Goal: Obtain resource: Download file/media

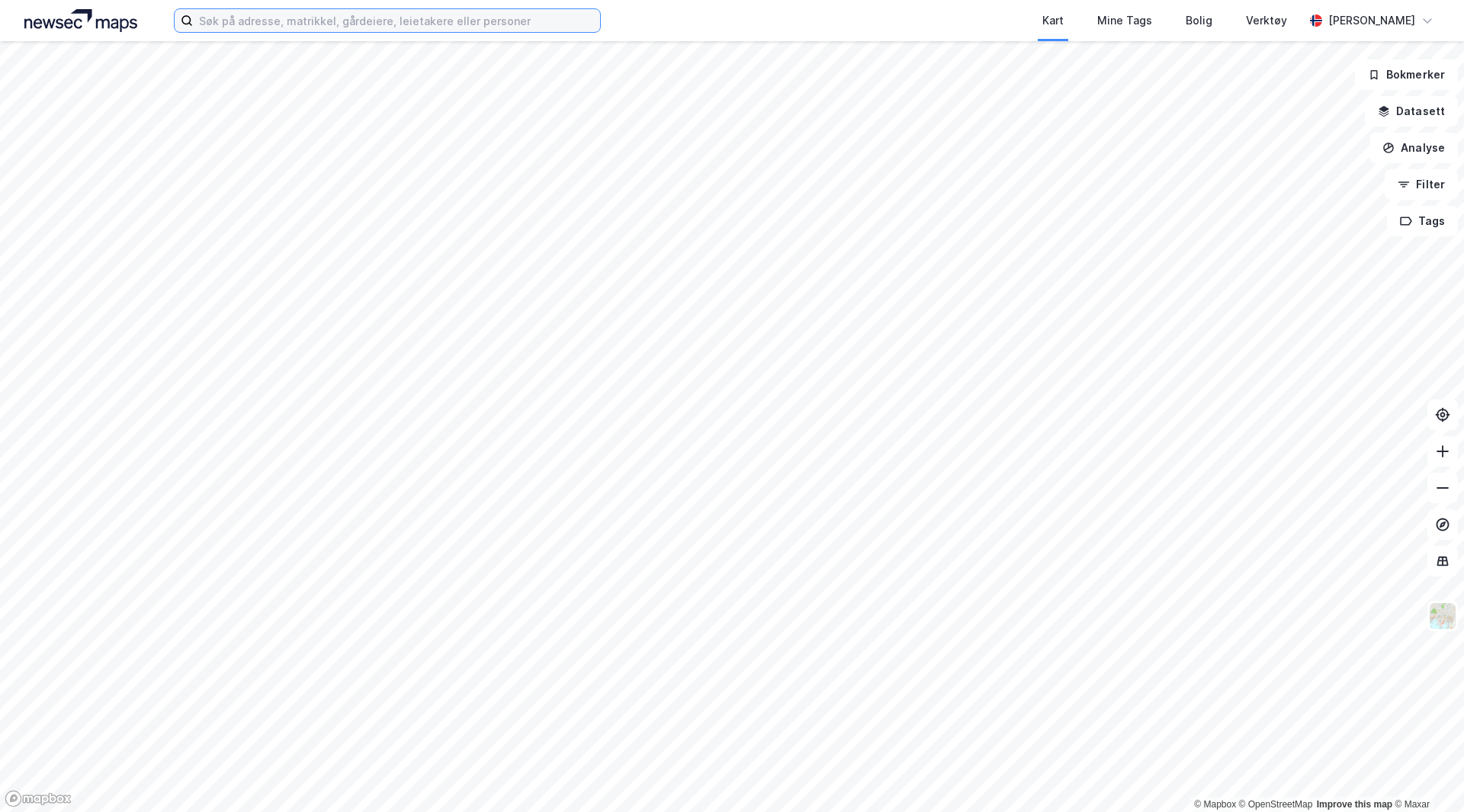
click at [304, 17] on input at bounding box center [396, 20] width 407 height 23
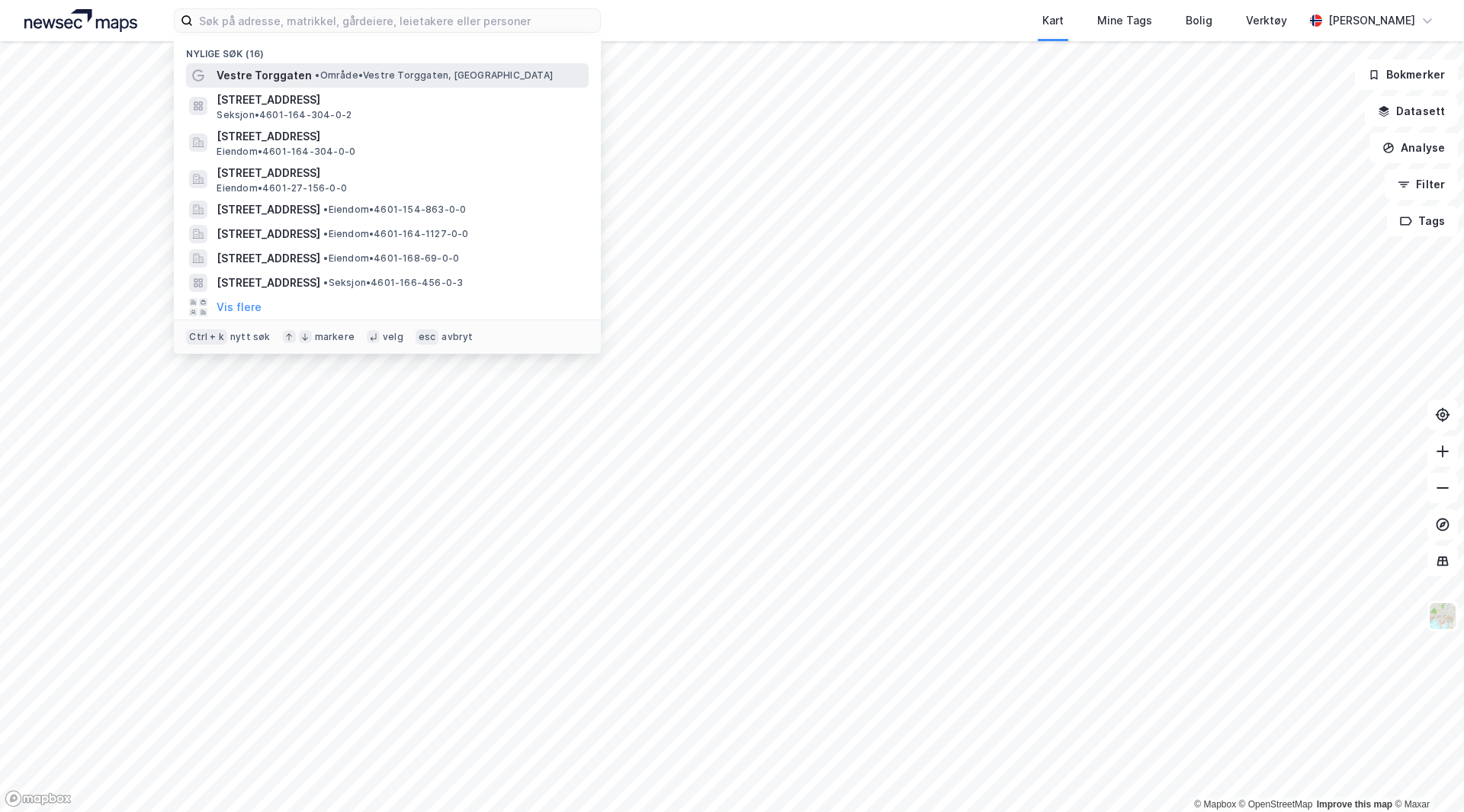
click at [295, 76] on span "Vestre Torggaten" at bounding box center [264, 76] width 95 height 18
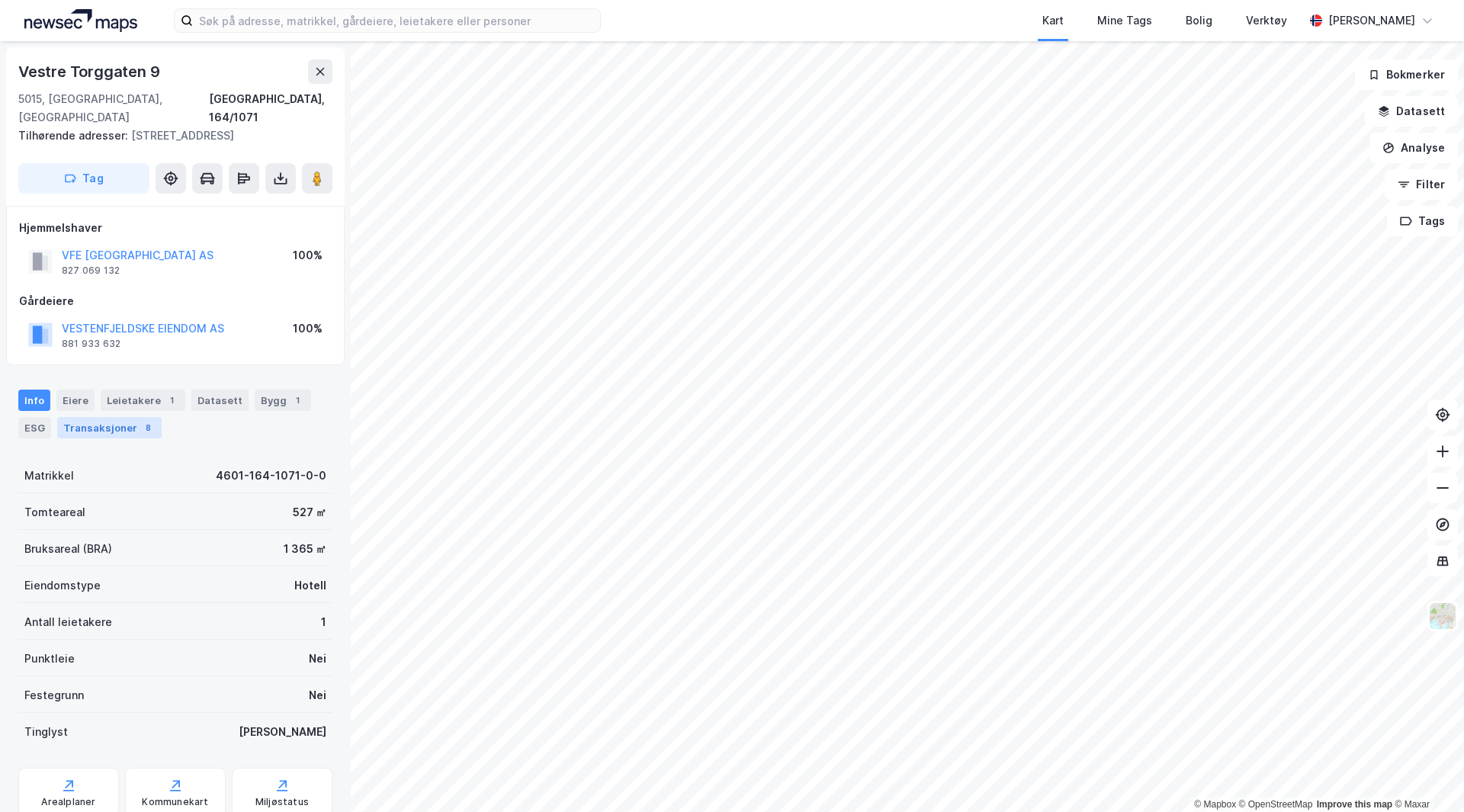
click at [98, 417] on div "Transaksjoner 8" at bounding box center [109, 428] width 104 height 21
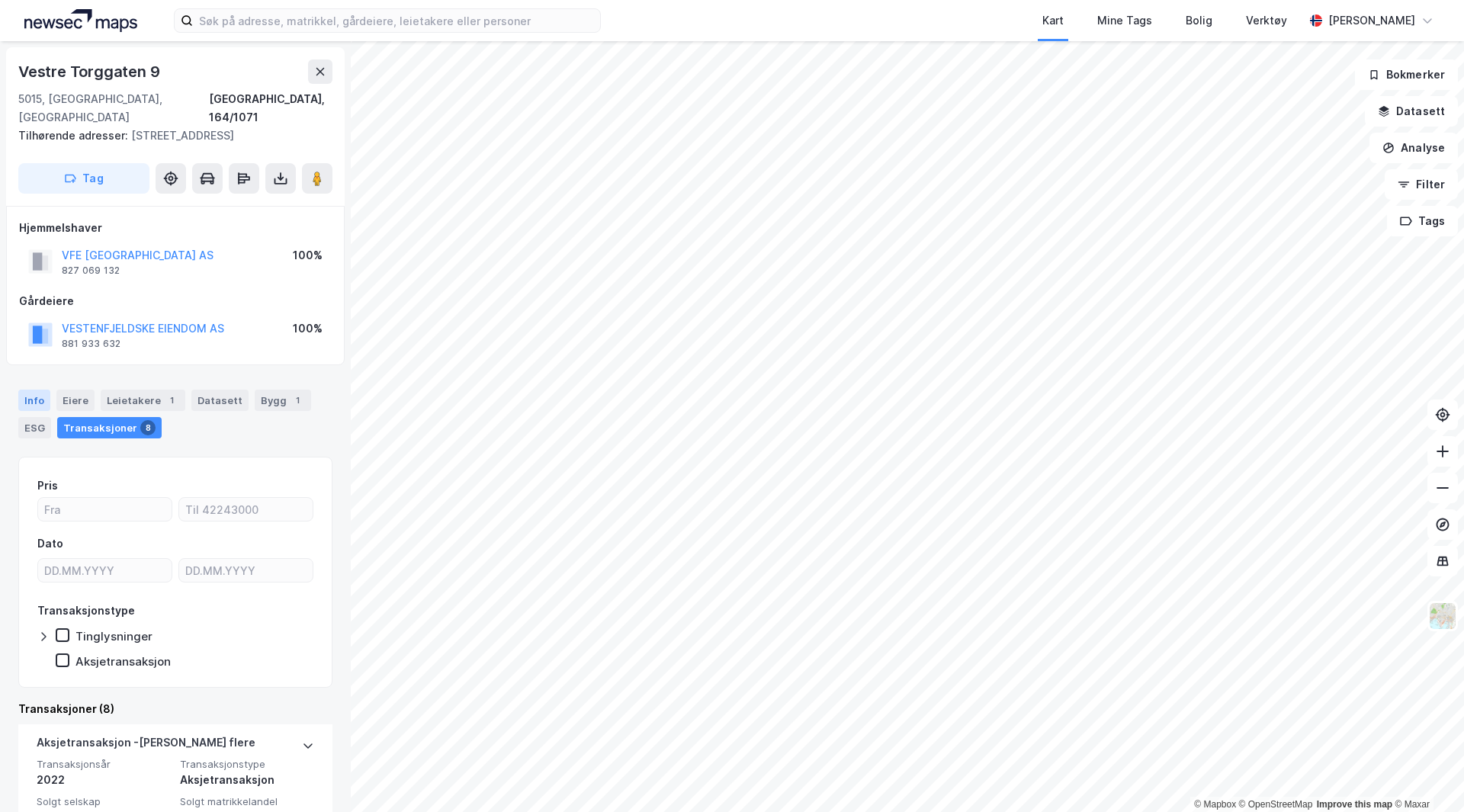
click at [22, 390] on div "Info" at bounding box center [33, 400] width 32 height 21
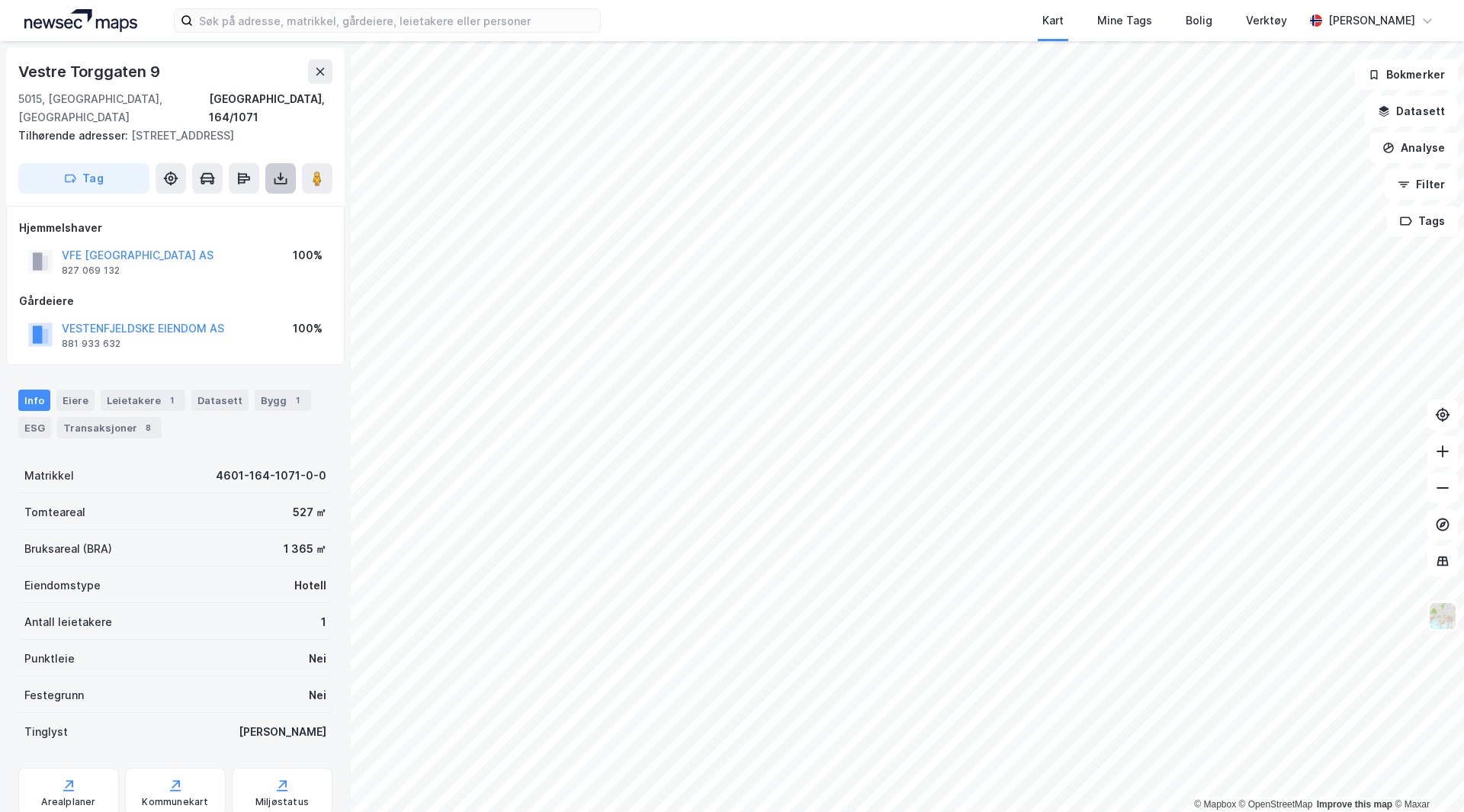
click at [272, 164] on button at bounding box center [280, 178] width 30 height 30
click at [239, 253] on div "VFE [GEOGRAPHIC_DATA] AS 827 069 132 100%" at bounding box center [175, 261] width 312 height 37
click at [279, 164] on button at bounding box center [280, 178] width 30 height 30
click at [245, 203] on div "Last ned grunnbok" at bounding box center [205, 208] width 89 height 12
click at [267, 292] on div "Gårdeiere" at bounding box center [175, 301] width 312 height 18
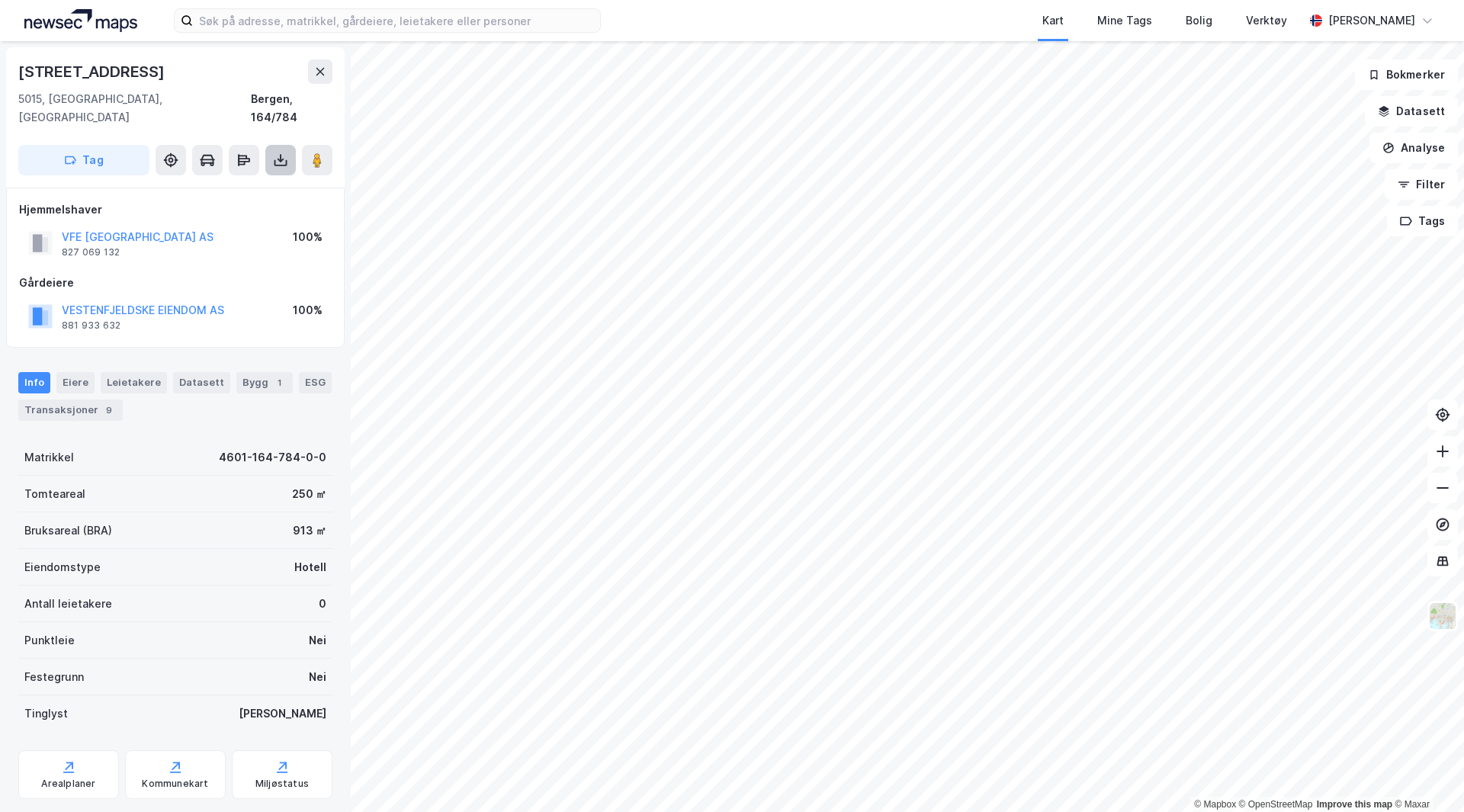
click at [273, 147] on button at bounding box center [280, 159] width 30 height 30
click at [249, 185] on div "Last ned grunnbok" at bounding box center [205, 190] width 89 height 12
click at [267, 145] on button at bounding box center [280, 159] width 30 height 30
click at [216, 185] on div "Last ned grunnbok" at bounding box center [205, 190] width 89 height 12
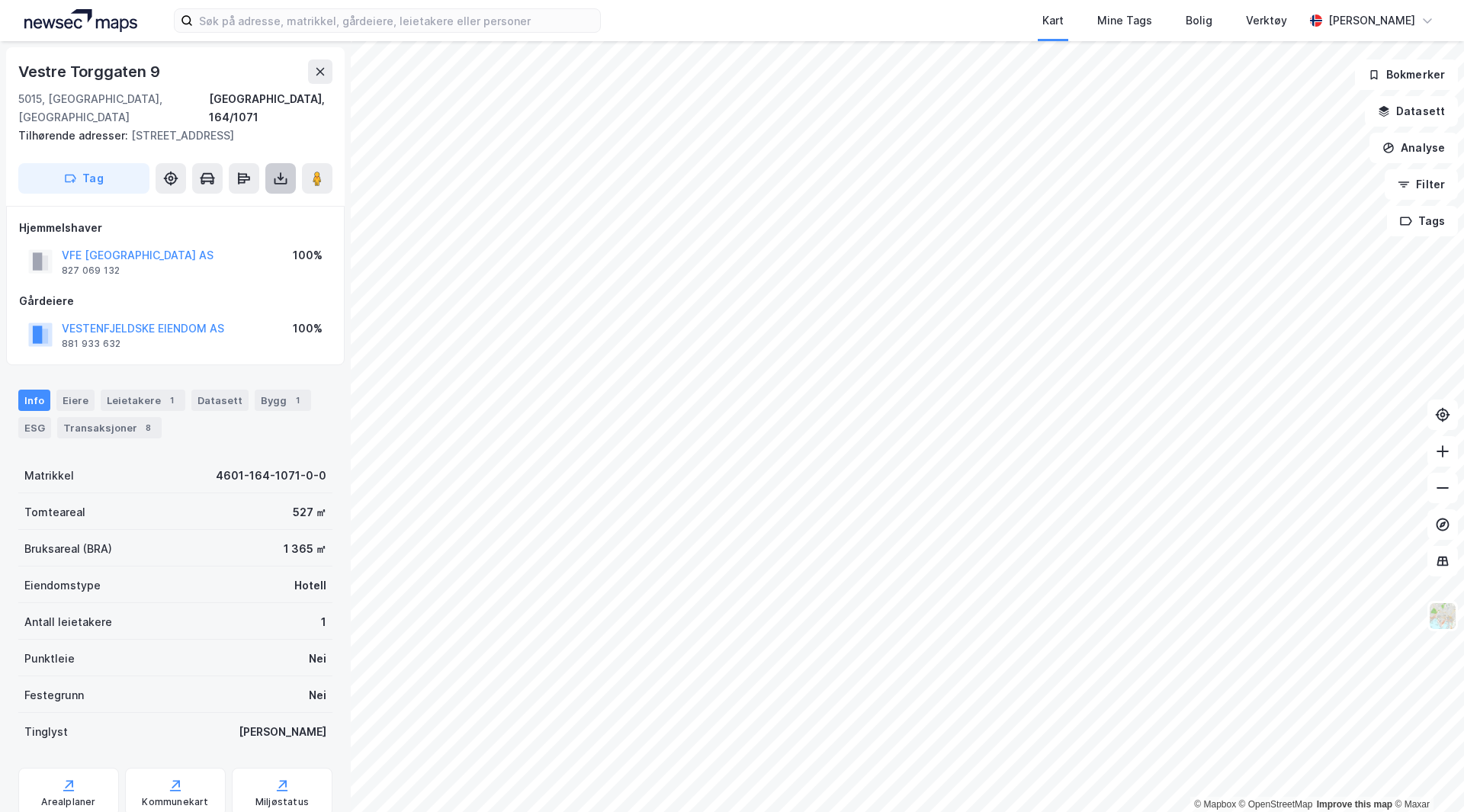
click at [276, 171] on icon at bounding box center [281, 178] width 15 height 15
click at [227, 203] on div "Last ned grunnbok" at bounding box center [205, 208] width 89 height 12
click at [274, 171] on icon at bounding box center [281, 178] width 15 height 15
click at [225, 203] on div "Last ned grunnbok" at bounding box center [205, 208] width 89 height 12
click at [285, 171] on icon at bounding box center [281, 178] width 15 height 15
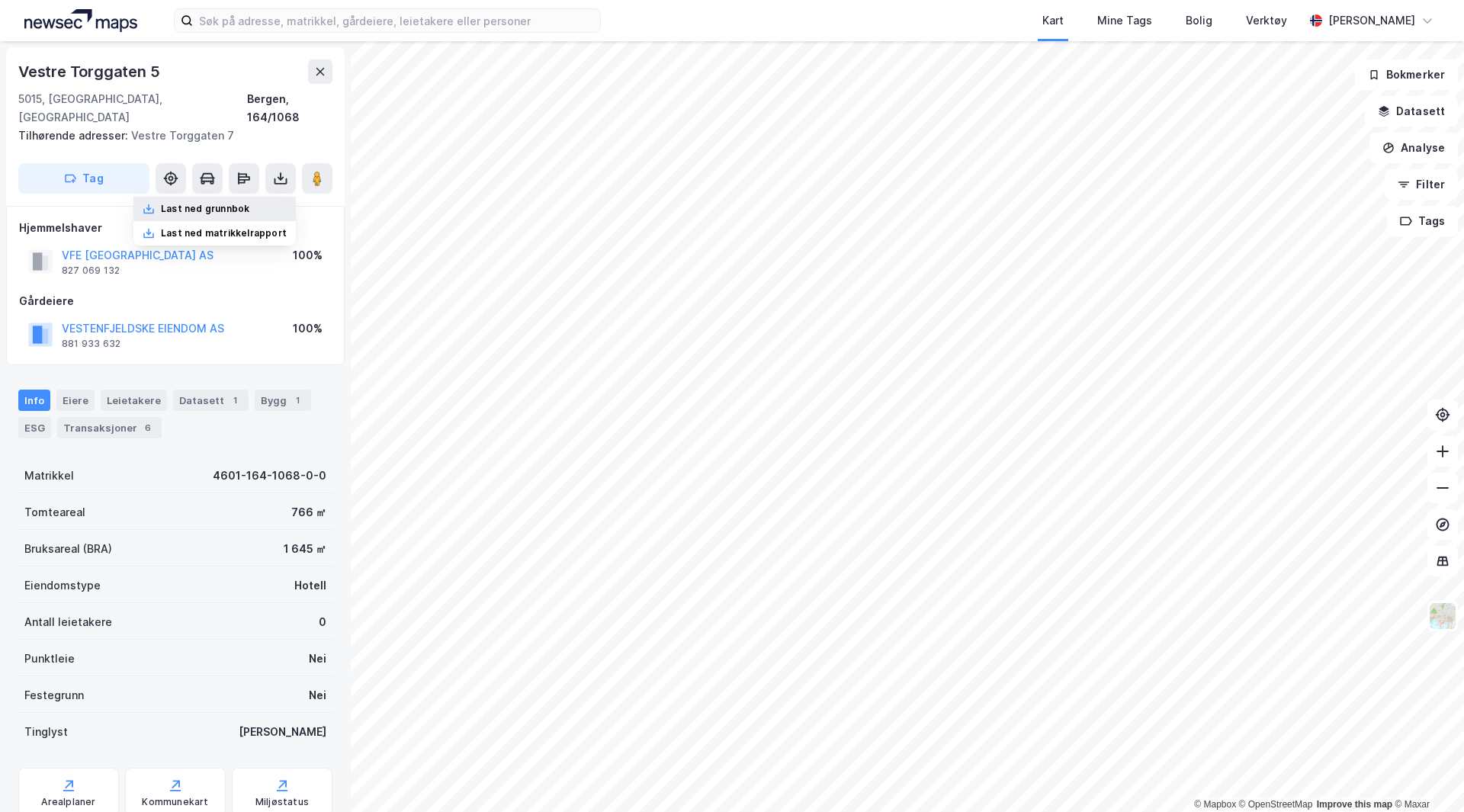
click at [246, 203] on div "Last ned grunnbok" at bounding box center [205, 208] width 89 height 12
click at [203, 330] on div "VESTENFJELDSKE EIENDOM AS 881 933 632" at bounding box center [143, 334] width 163 height 30
click at [191, 390] on div "Datasett 1" at bounding box center [211, 400] width 76 height 21
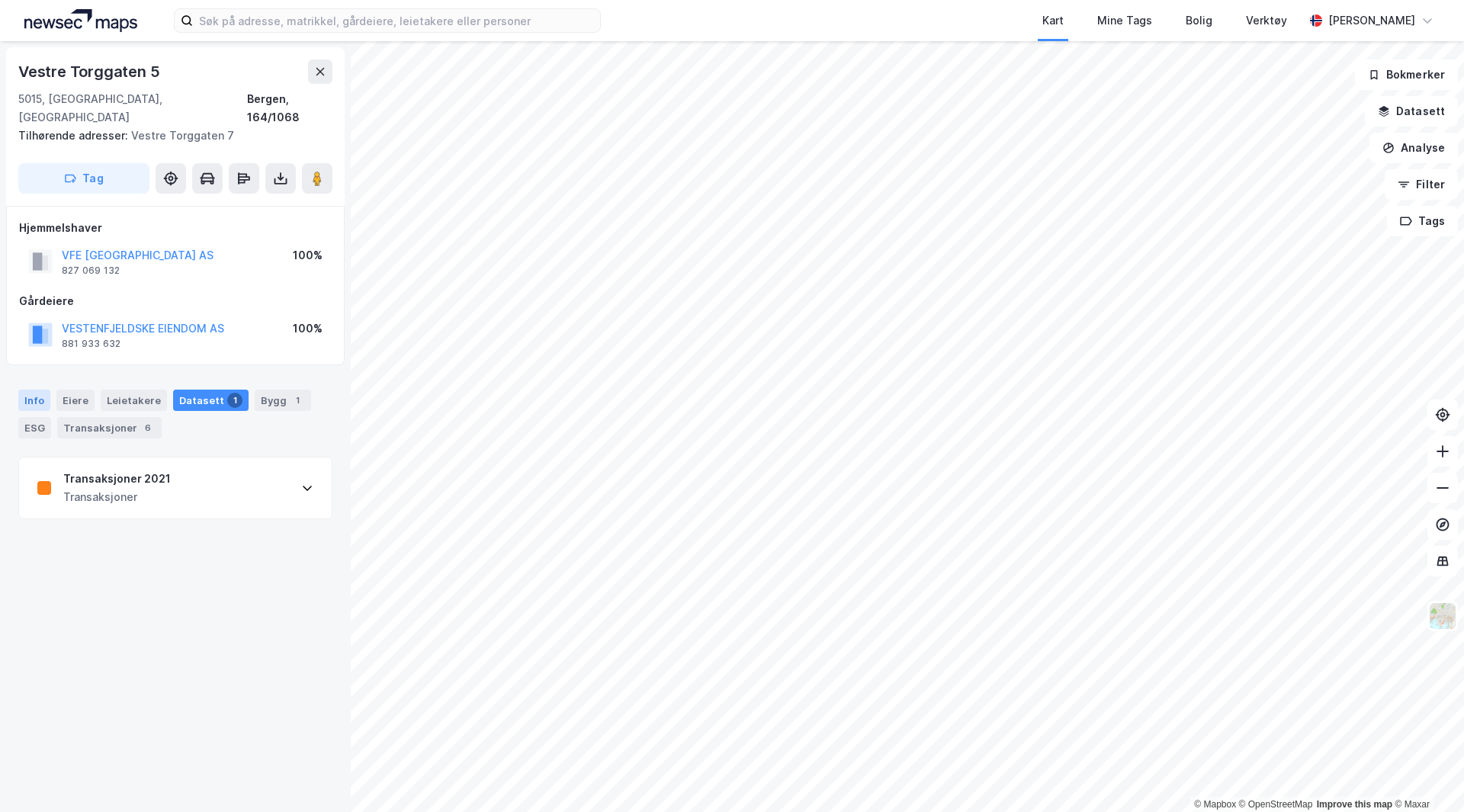
click at [44, 390] on div "Info" at bounding box center [33, 400] width 32 height 21
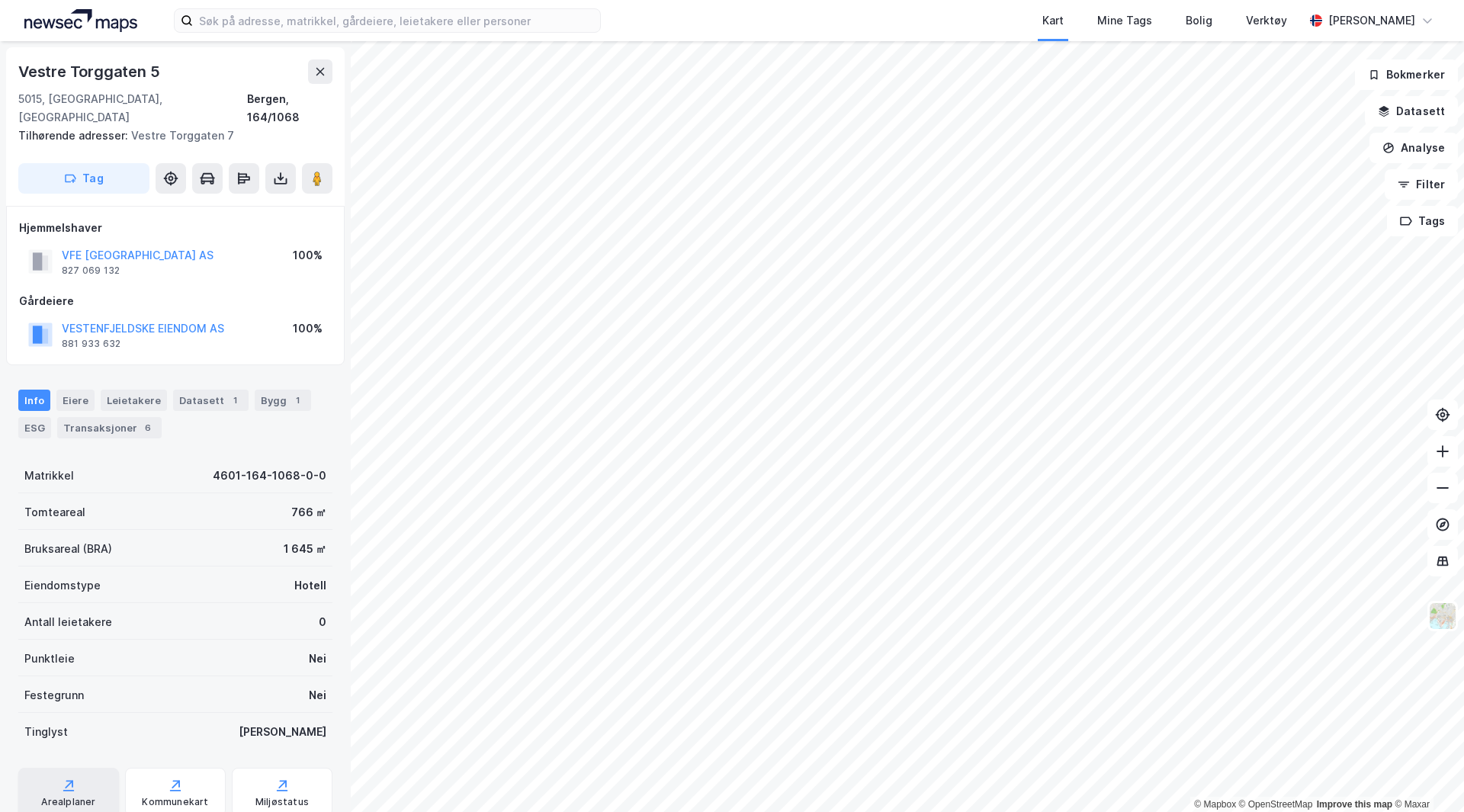
click at [72, 796] on div "Arealplaner" at bounding box center [68, 801] width 55 height 12
